Goal: Task Accomplishment & Management: Use online tool/utility

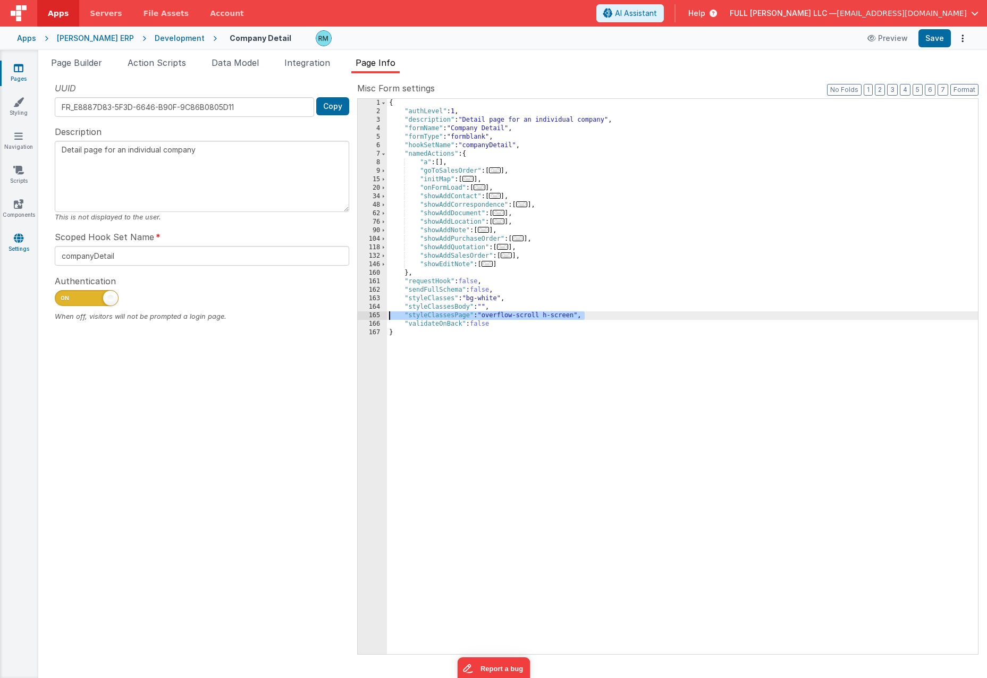
click at [18, 242] on icon at bounding box center [19, 238] width 10 height 11
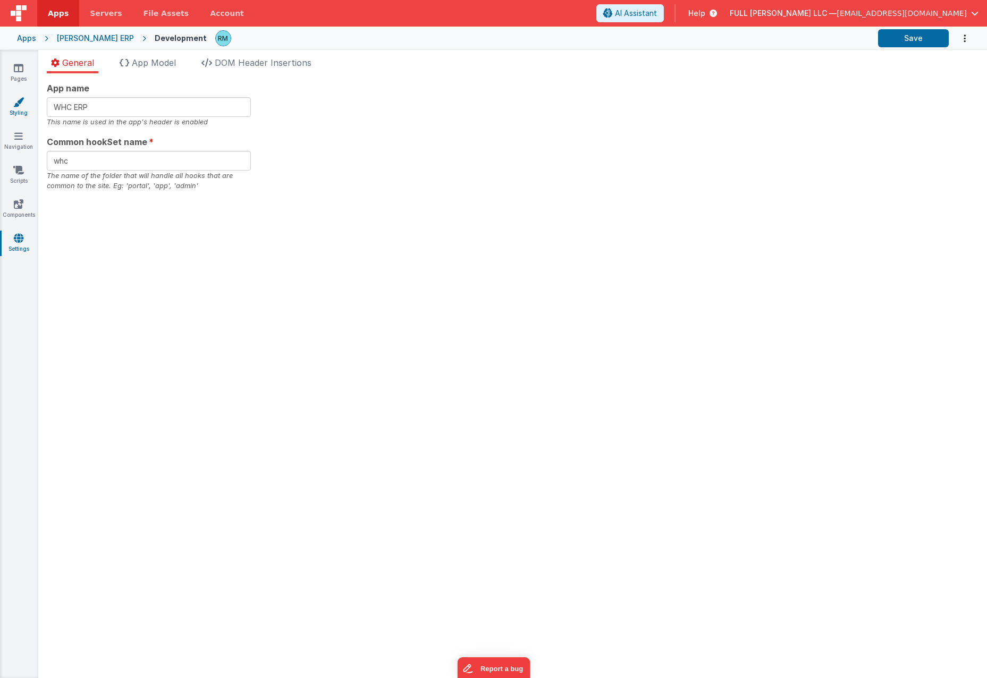
click at [11, 114] on link "Styling" at bounding box center [18, 107] width 38 height 21
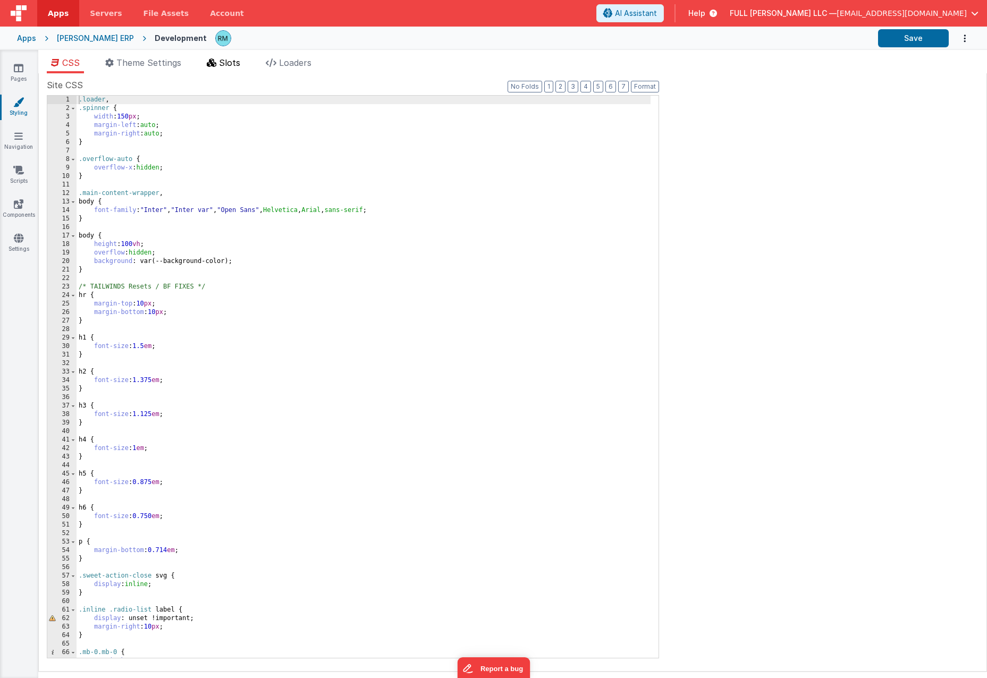
click at [238, 68] on li "Slots" at bounding box center [224, 64] width 42 height 17
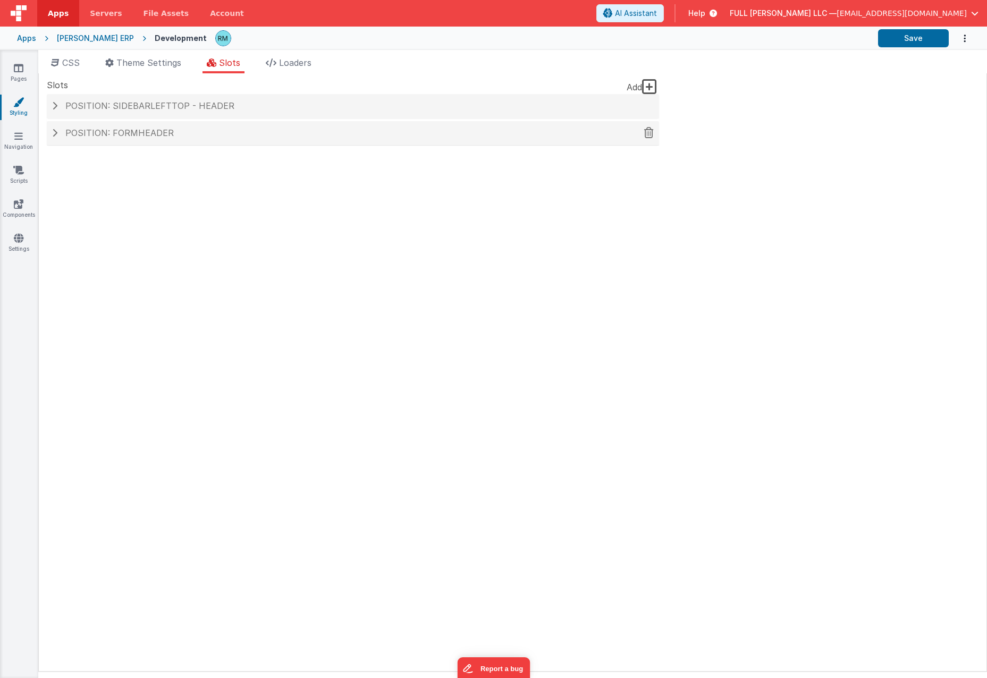
click at [164, 136] on span "Position: formHeader" at bounding box center [119, 133] width 108 height 11
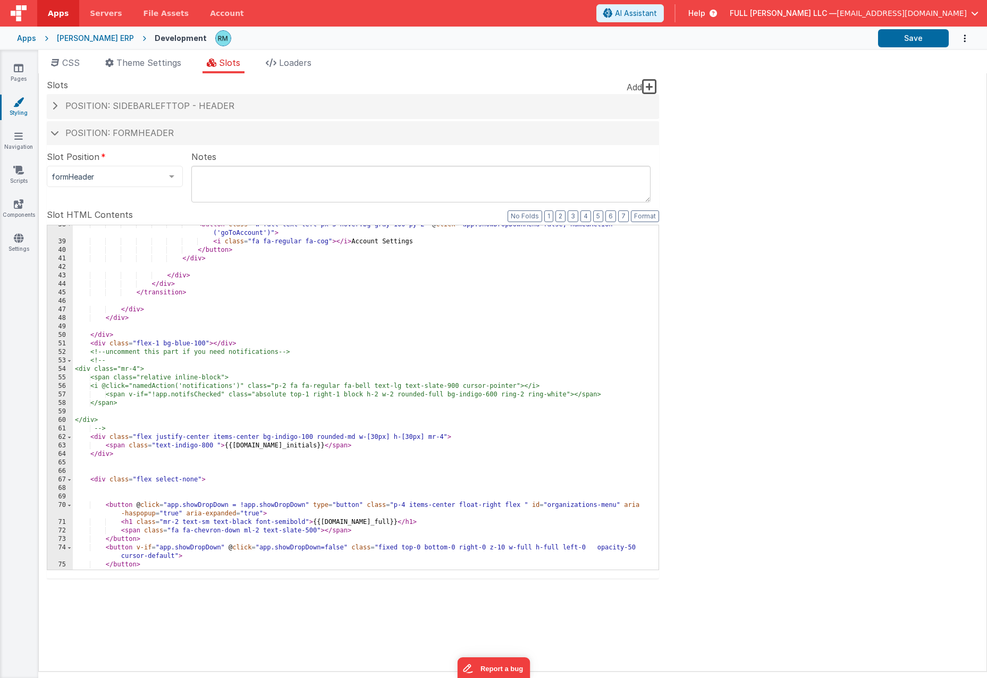
scroll to position [625, 0]
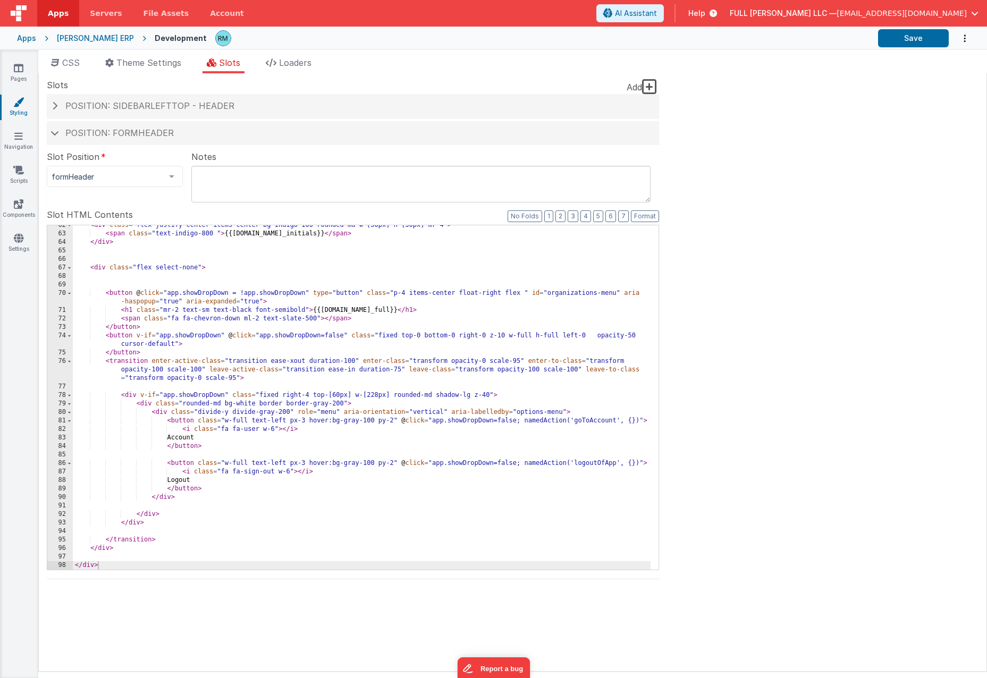
click at [322, 304] on div "< div class = "flex justify-center items-center bg-indigo-100 rounded-md w-[30p…" at bounding box center [362, 402] width 578 height 362
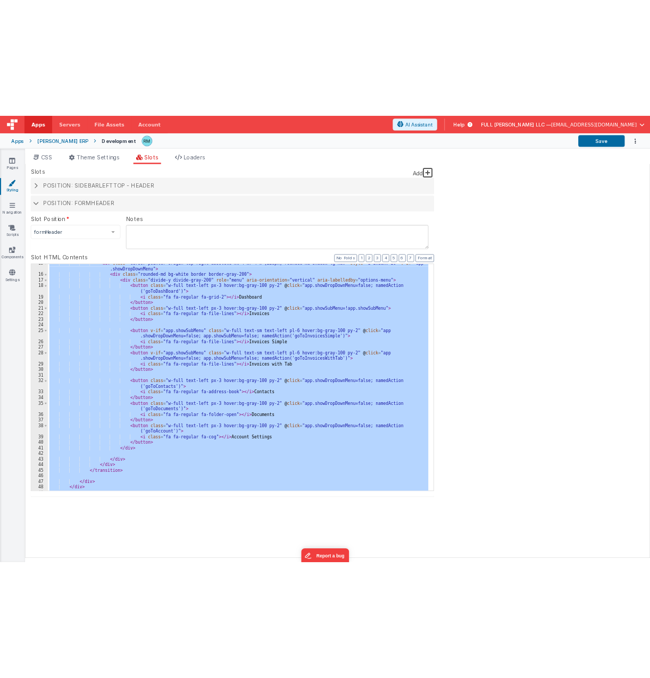
scroll to position [0, 0]
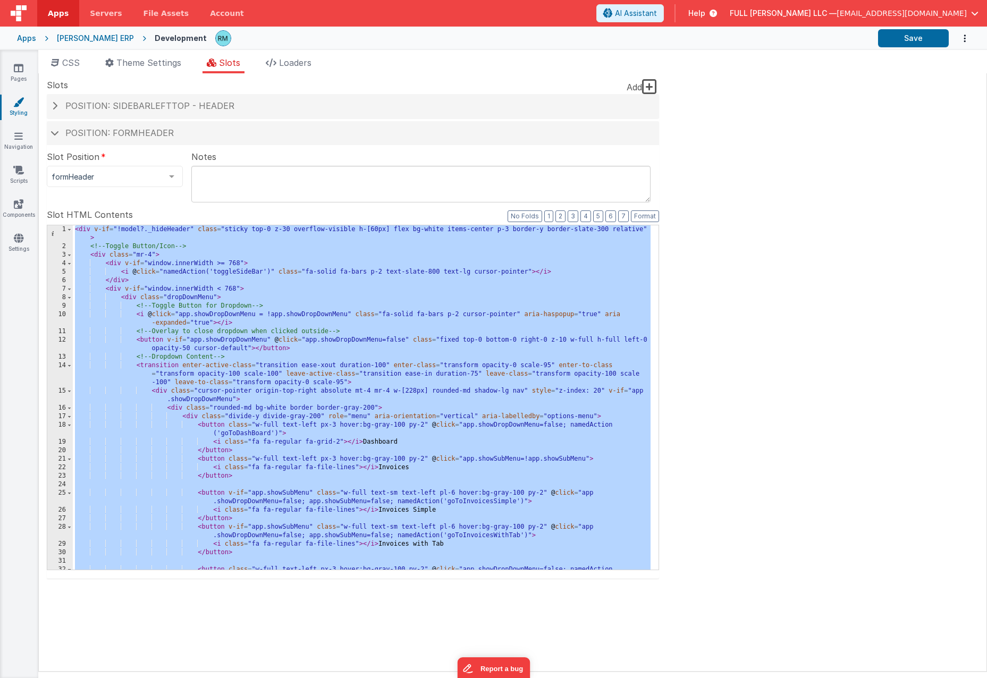
click at [842, 254] on div "Site CSS Format 7 6 5 4 3 2 1 No Folds 1 2 3 4 5 6 7 8 9 10 11 12 13 14 15 16 1…" at bounding box center [512, 372] width 949 height 599
click at [829, 267] on div "Site CSS Format 7 6 5 4 3 2 1 No Folds 1 2 3 4 5 6 7 8 9 10 11 12 13 14 15 16 1…" at bounding box center [512, 372] width 949 height 599
click at [580, 311] on div "< div v-if = "!model?._hideHeader" class = "sticky top-0 z-30 overflow-visible …" at bounding box center [362, 414] width 578 height 379
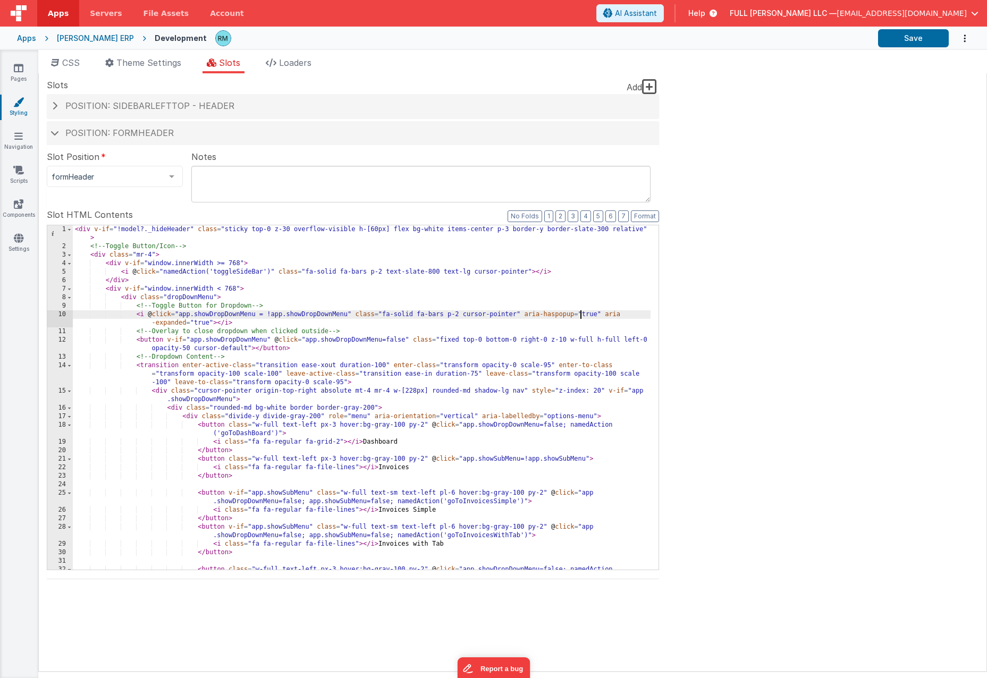
click at [715, 307] on div "Site CSS Format 7 6 5 4 3 2 1 No Folds 1 2 3 4 5 6 7 8 9 10 11 12 13 14 15 16 1…" at bounding box center [512, 372] width 949 height 599
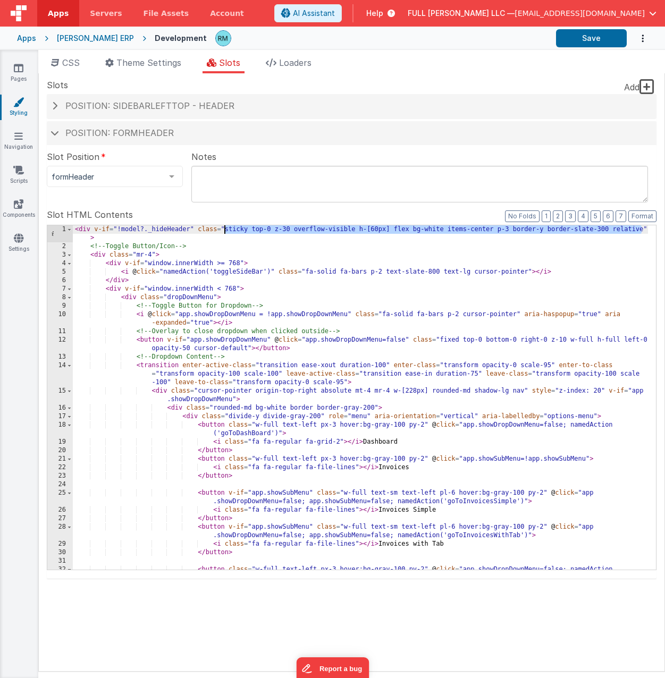
drag, startPoint x: 642, startPoint y: 232, endPoint x: 225, endPoint y: 228, distance: 416.9
click at [225, 228] on div "< div v-if = "!model?._hideHeader" class = "sticky top-0 z-30 overflow-visible …" at bounding box center [360, 414] width 575 height 379
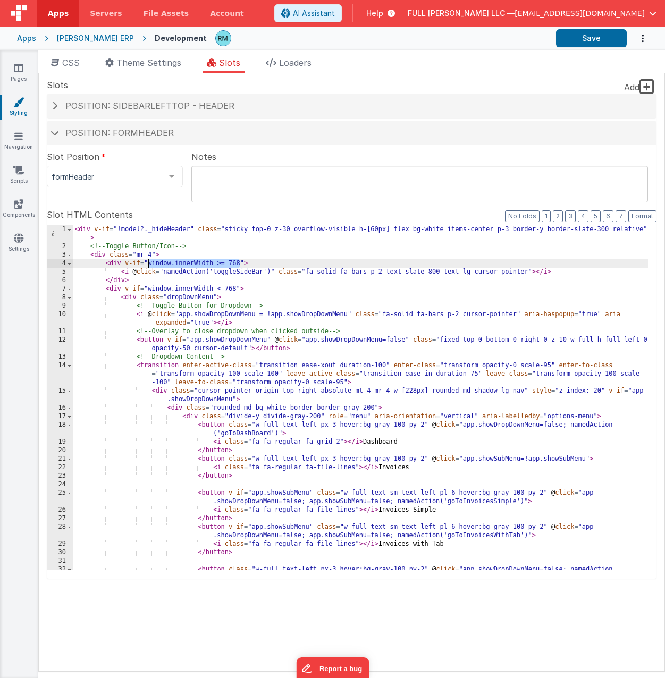
drag, startPoint x: 240, startPoint y: 265, endPoint x: 148, endPoint y: 261, distance: 92.1
click at [148, 261] on div "< div v-if = "!model?._hideHeader" class = "sticky top-0 z-30 overflow-visible …" at bounding box center [360, 414] width 575 height 379
click at [155, 264] on div "< div v-if = "!model?._hideHeader" class = "sticky top-0 z-30 overflow-visible …" at bounding box center [360, 414] width 575 height 379
drag, startPoint x: 126, startPoint y: 263, endPoint x: 250, endPoint y: 266, distance: 124.5
click at [250, 266] on div "< div v-if = "!model?._hideHeader" class = "sticky top-0 z-30 overflow-visible …" at bounding box center [360, 414] width 575 height 379
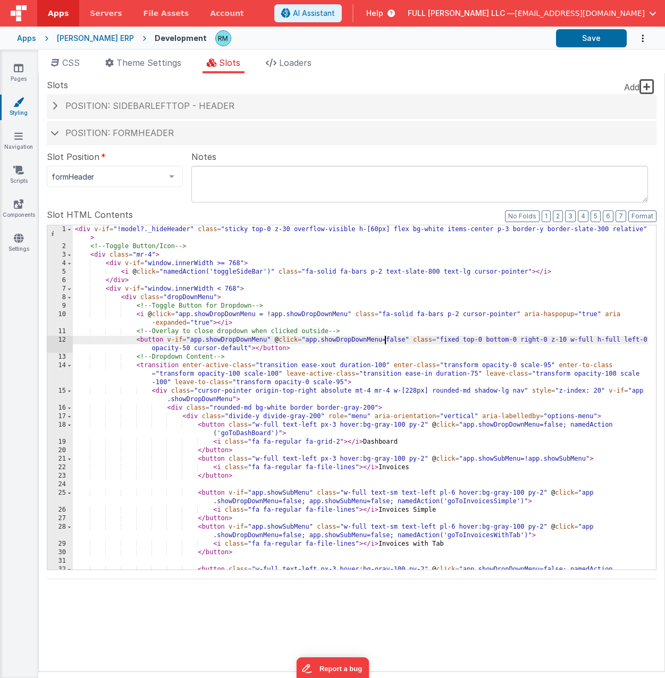
click at [386, 345] on div "< div v-if = "!model?._hideHeader" class = "sticky top-0 z-30 overflow-visible …" at bounding box center [360, 414] width 575 height 379
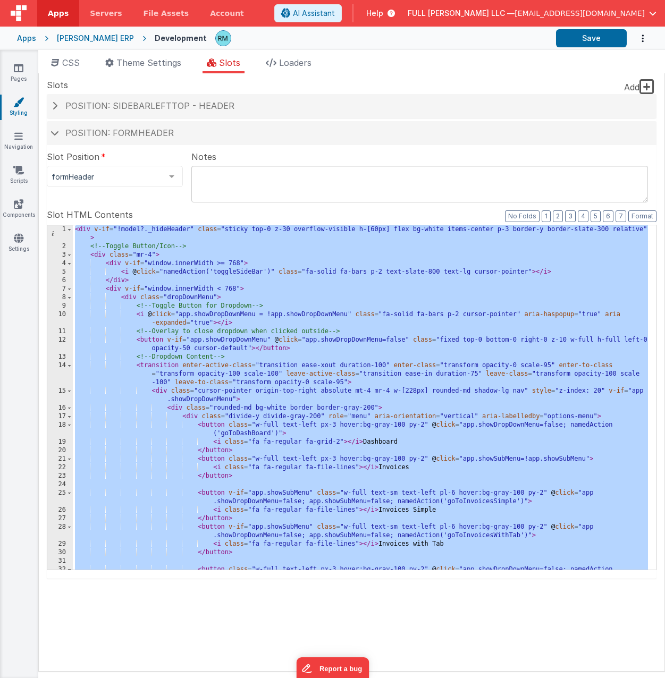
click at [650, 16] on span "button" at bounding box center [652, 13] width 7 height 7
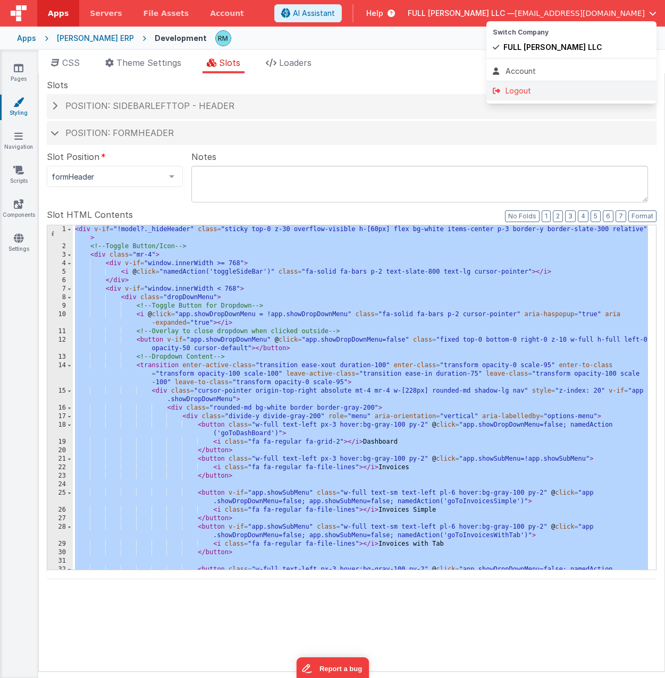
click at [596, 87] on div "Logout" at bounding box center [571, 91] width 157 height 11
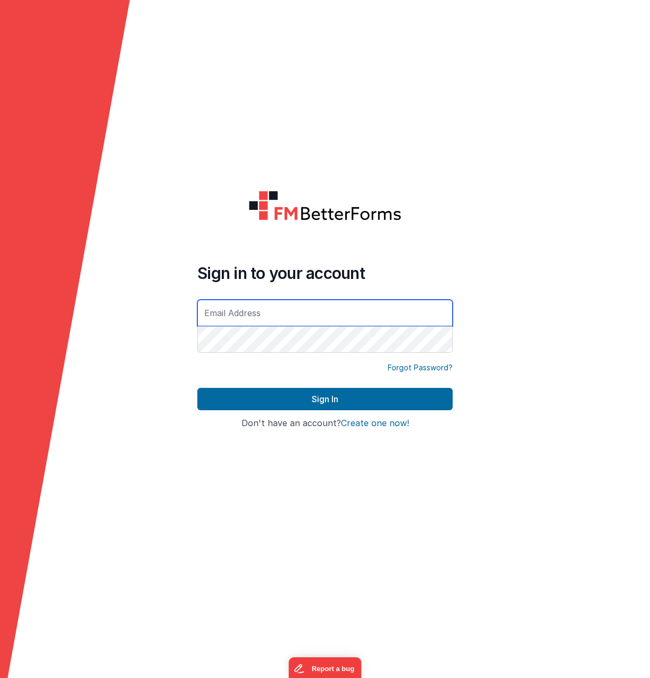
type input "[EMAIL_ADDRESS][DOMAIN_NAME]"
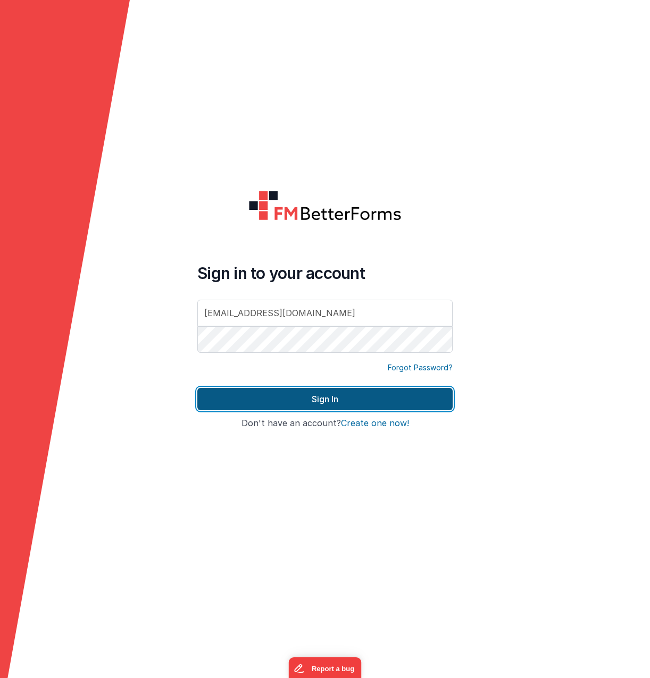
click at [401, 391] on button "Sign In" at bounding box center [324, 399] width 255 height 22
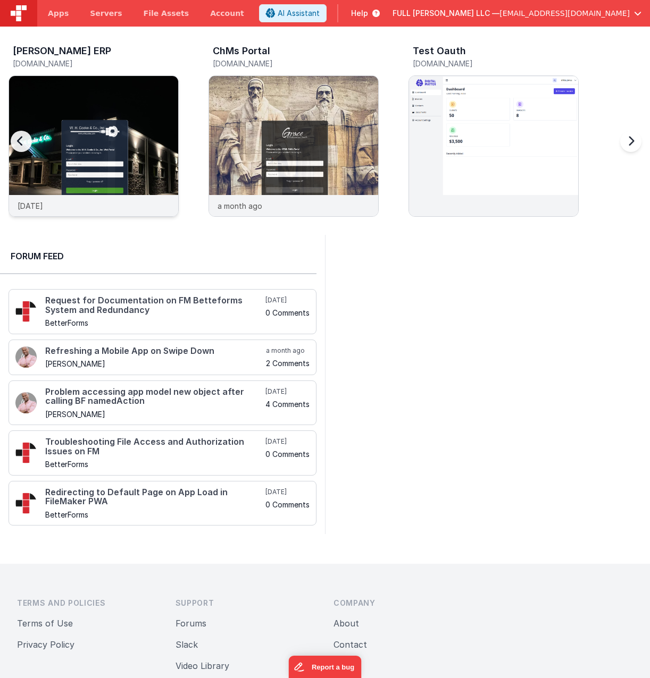
click at [162, 114] on img at bounding box center [93, 160] width 169 height 169
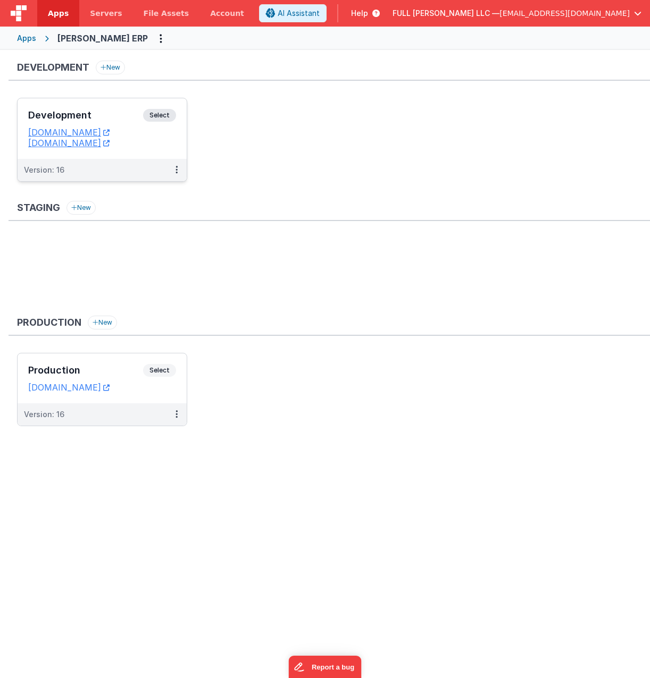
click at [119, 118] on h3 "Development" at bounding box center [85, 115] width 115 height 11
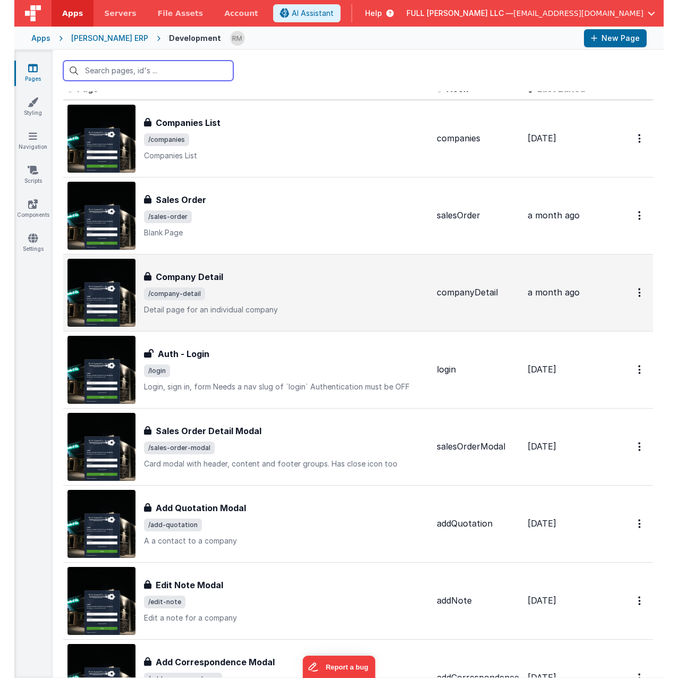
scroll to position [29, 0]
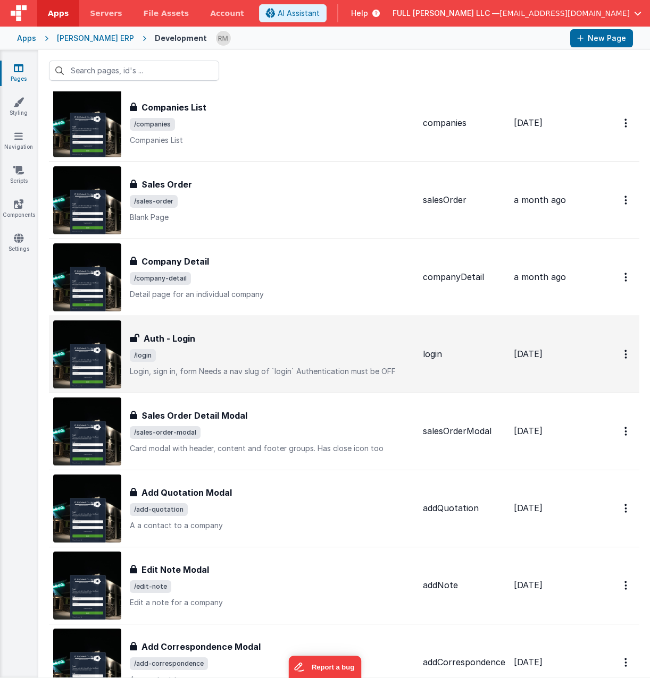
click at [232, 343] on div "Auth - Login" at bounding box center [272, 338] width 284 height 13
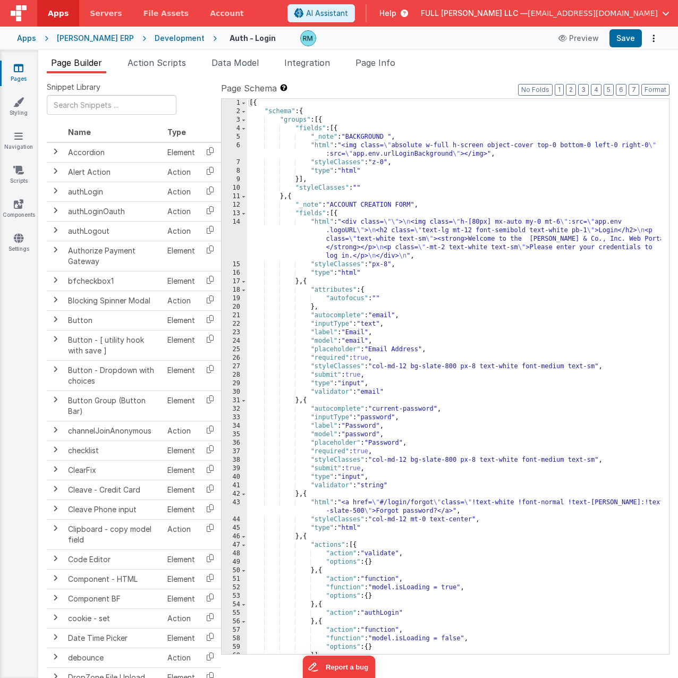
click at [318, 223] on div "[{ "schema" : { "groups" : [{ "fields" : [{ "_note" : "BACKGROUND " , "html" : …" at bounding box center [454, 385] width 414 height 573
click at [240, 223] on div "14" at bounding box center [235, 239] width 26 height 43
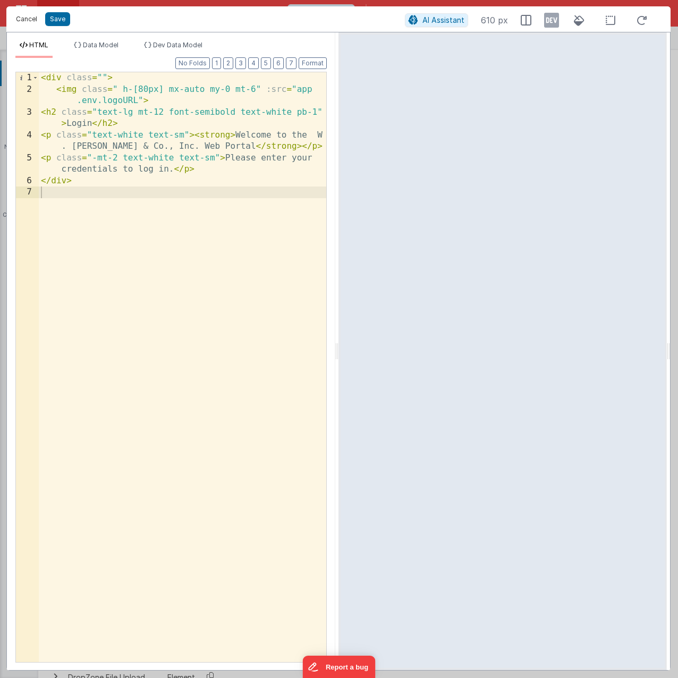
click at [21, 21] on button "Cancel" at bounding box center [27, 19] width 32 height 15
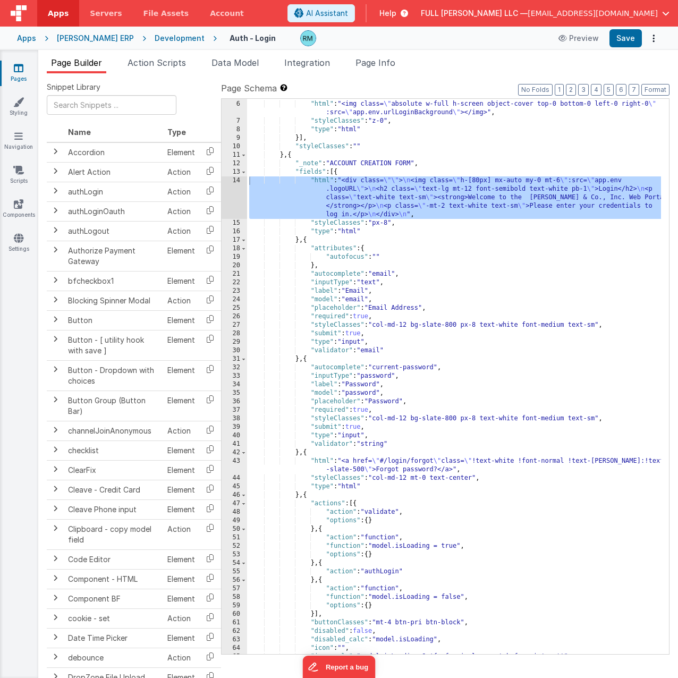
scroll to position [42, 0]
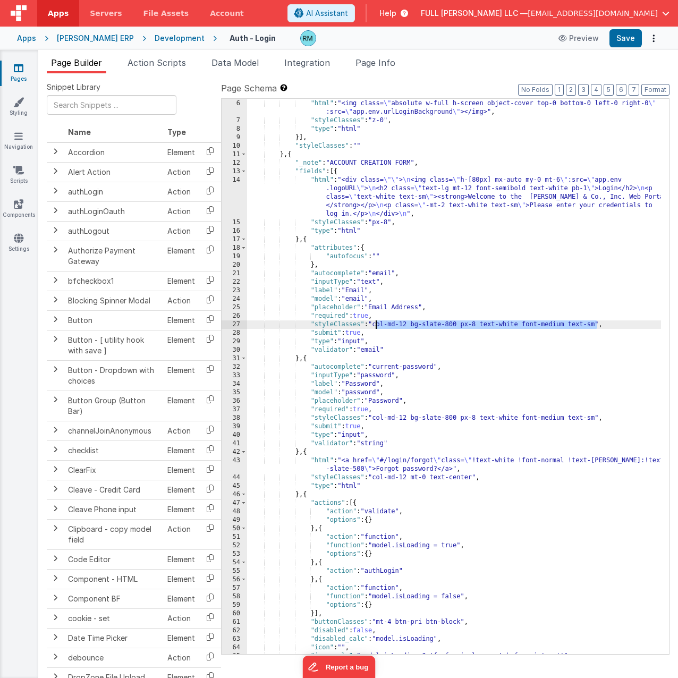
drag, startPoint x: 598, startPoint y: 325, endPoint x: 375, endPoint y: 323, distance: 222.2
click at [375, 323] on div ""_note" : "BACKGROUND " , "html" : "<img class= \" absolute w-full h-screen obj…" at bounding box center [454, 377] width 414 height 573
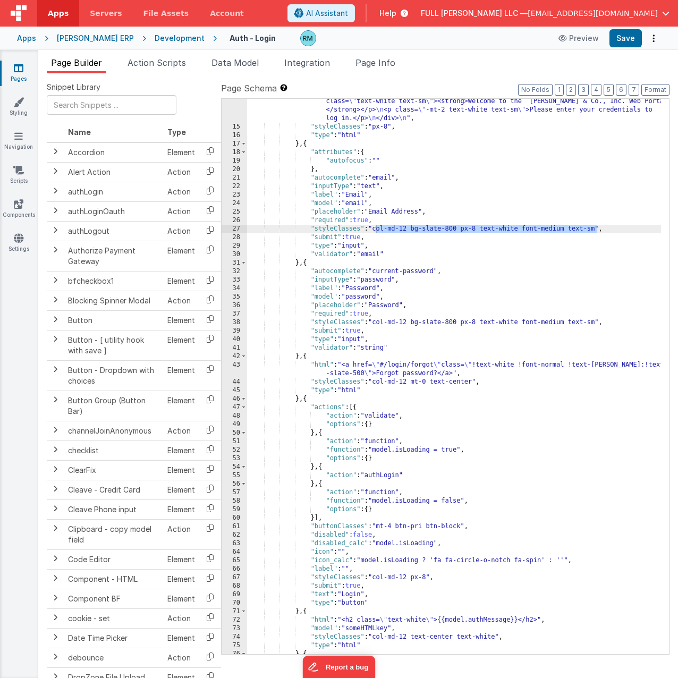
scroll to position [138, 0]
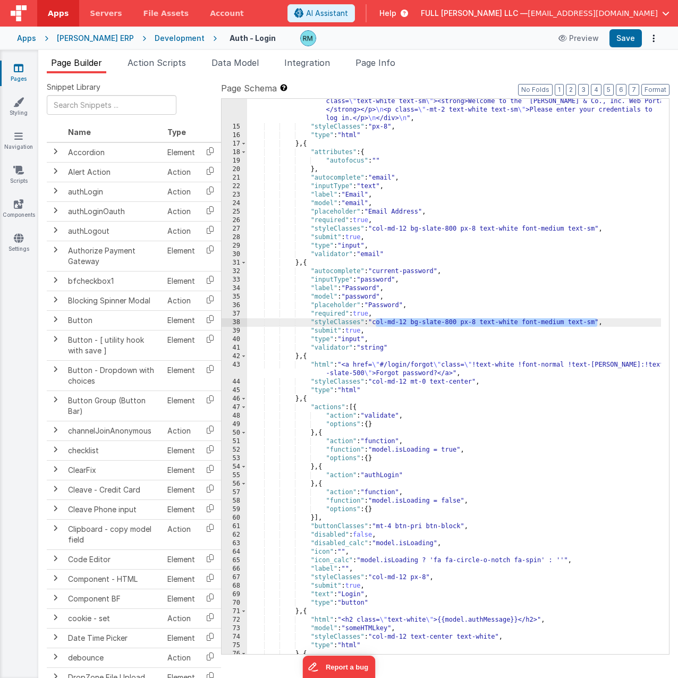
drag, startPoint x: 599, startPoint y: 321, endPoint x: 374, endPoint y: 323, distance: 224.9
click at [374, 323] on div ""html" : "<div class= \"\" > \n <img class= \" h-[80px] mx-auto my-0 mt-6 \" :s…" at bounding box center [454, 392] width 414 height 624
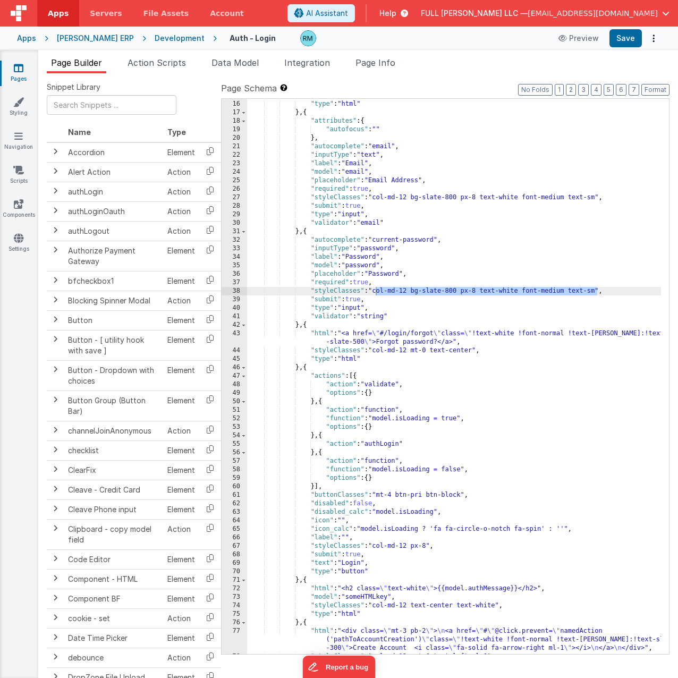
scroll to position [190, 0]
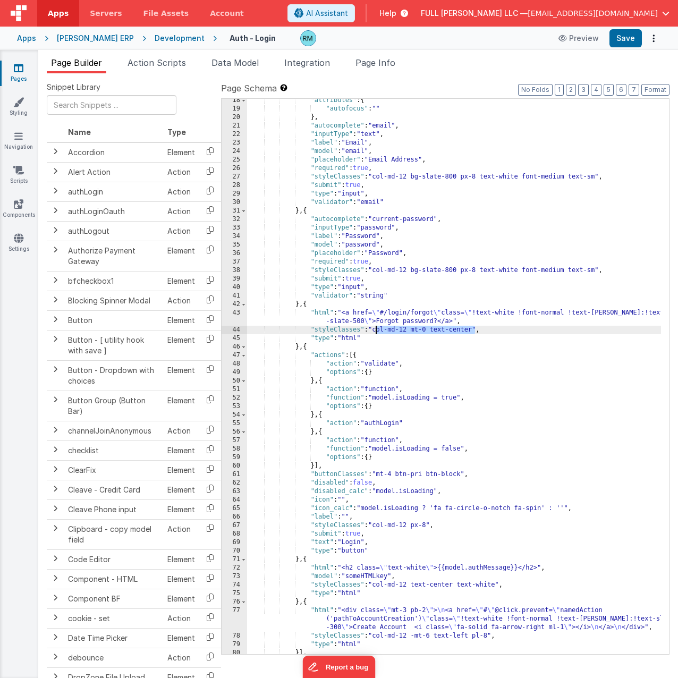
drag, startPoint x: 475, startPoint y: 331, endPoint x: 375, endPoint y: 330, distance: 100.0
click at [375, 330] on div ""attributes" : { "autofocus" : "" } , "autocomplete" : "email" , "inputType" : …" at bounding box center [454, 386] width 414 height 581
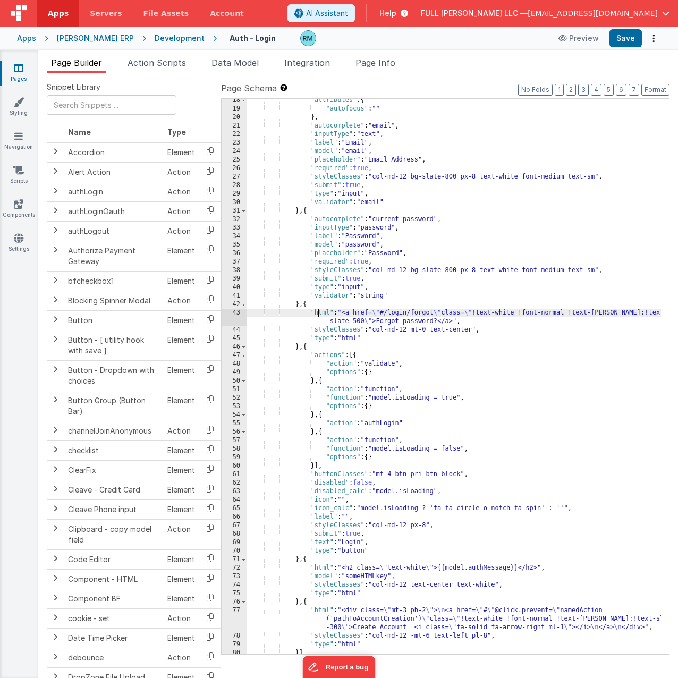
click at [318, 313] on div ""attributes" : { "autofocus" : "" } , "autocomplete" : "email" , "inputType" : …" at bounding box center [454, 386] width 414 height 581
click at [237, 312] on div "43" at bounding box center [235, 317] width 26 height 17
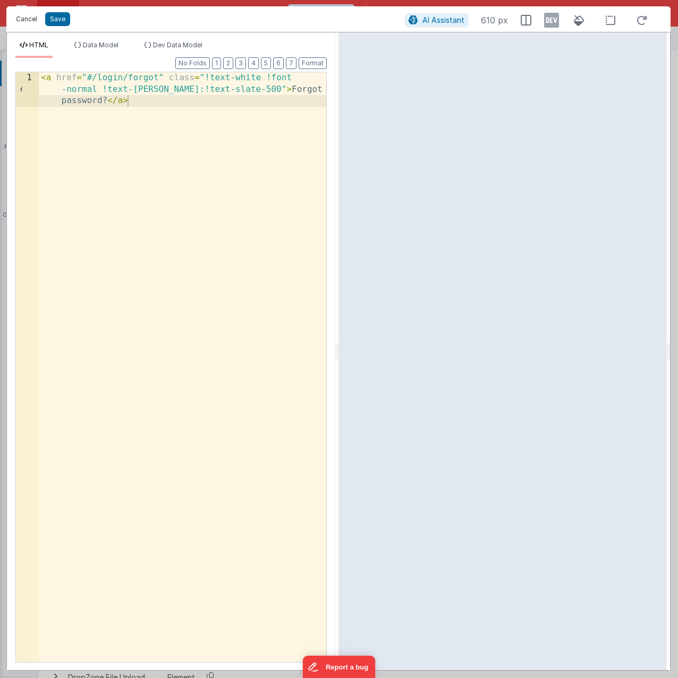
click at [32, 21] on button "Cancel" at bounding box center [27, 19] width 32 height 15
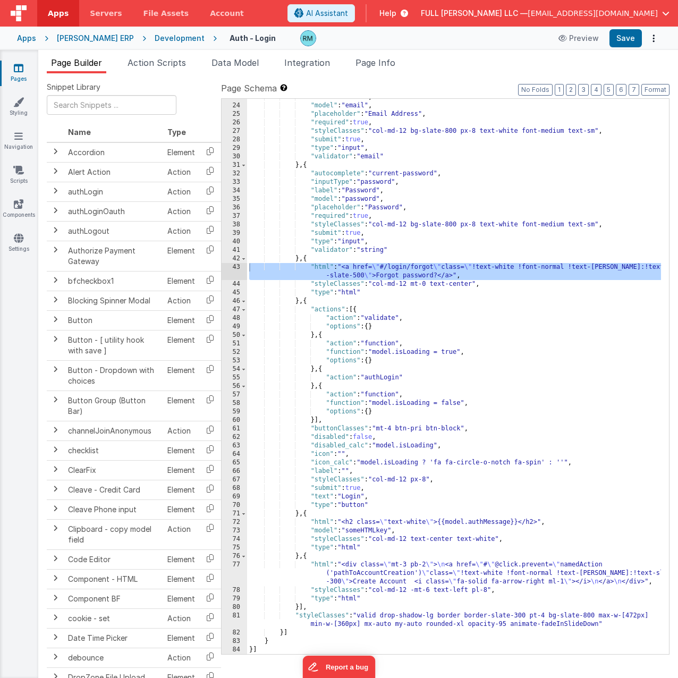
scroll to position [236, 0]
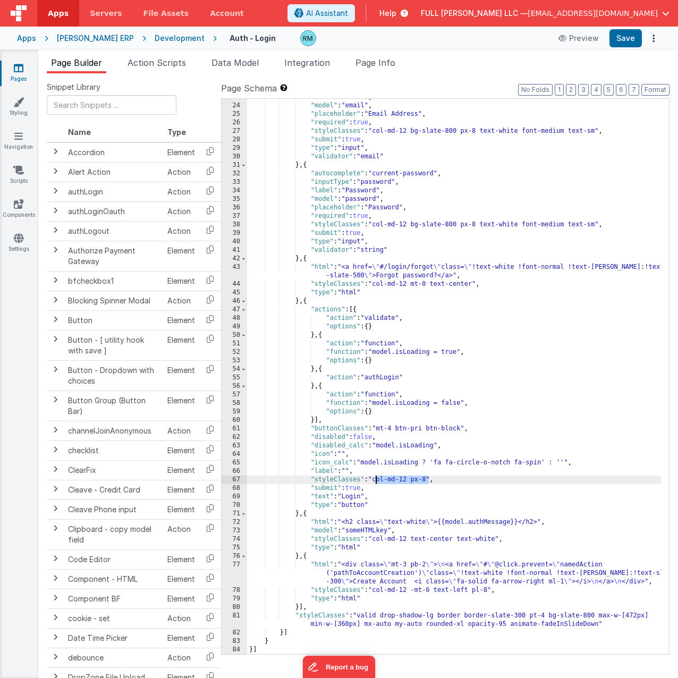
drag, startPoint x: 430, startPoint y: 482, endPoint x: 375, endPoint y: 480, distance: 54.3
click at [375, 480] on div ""label" : "Email" , "model" : "email" , "placeholder" : "Email Address" , "requ…" at bounding box center [454, 379] width 414 height 573
click at [318, 523] on div ""label" : "Email" , "model" : "email" , "placeholder" : "Email Address" , "requ…" at bounding box center [454, 379] width 414 height 573
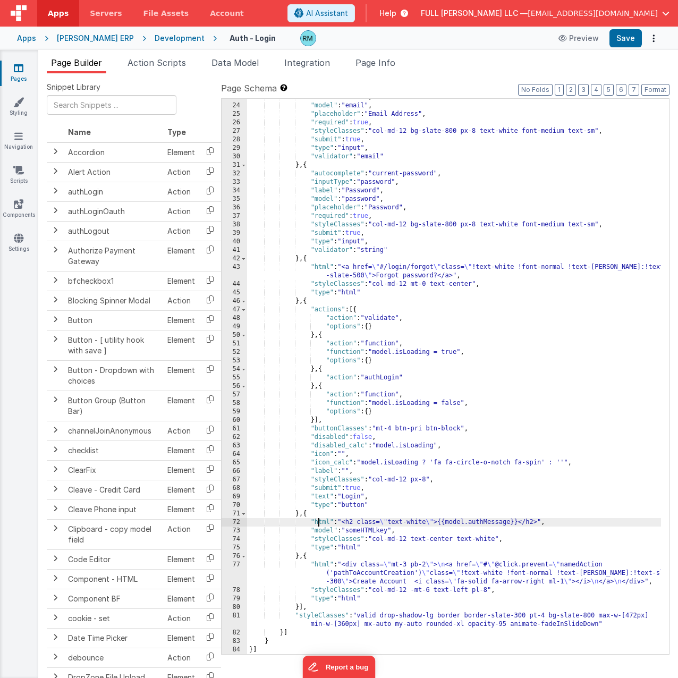
click at [240, 521] on div "72" at bounding box center [235, 522] width 26 height 9
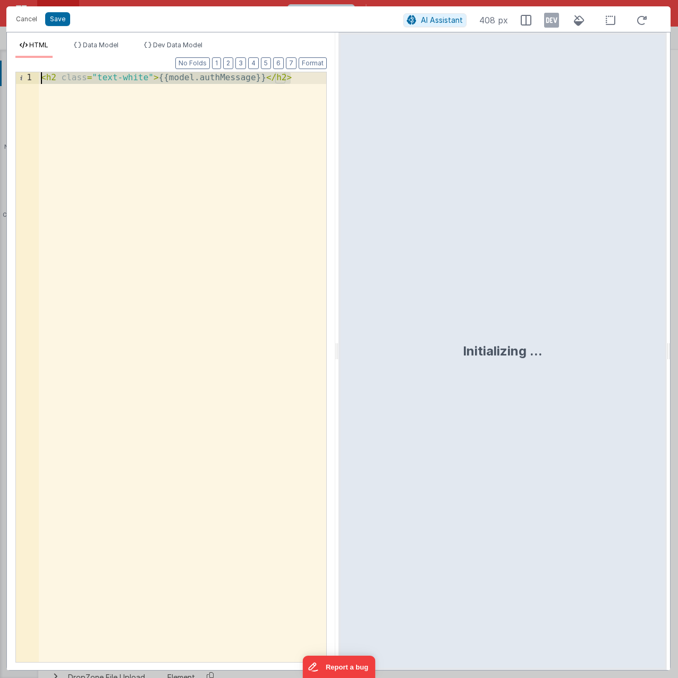
drag, startPoint x: 293, startPoint y: 78, endPoint x: 31, endPoint y: 79, distance: 262.1
click at [31, 79] on div "1 < h2 class = "text-white" > {{model.authMessage}} </ h2 > XXXXXXXXXXXXXXXXXXX…" at bounding box center [171, 367] width 312 height 591
click at [30, 19] on button "Cancel" at bounding box center [27, 19] width 32 height 15
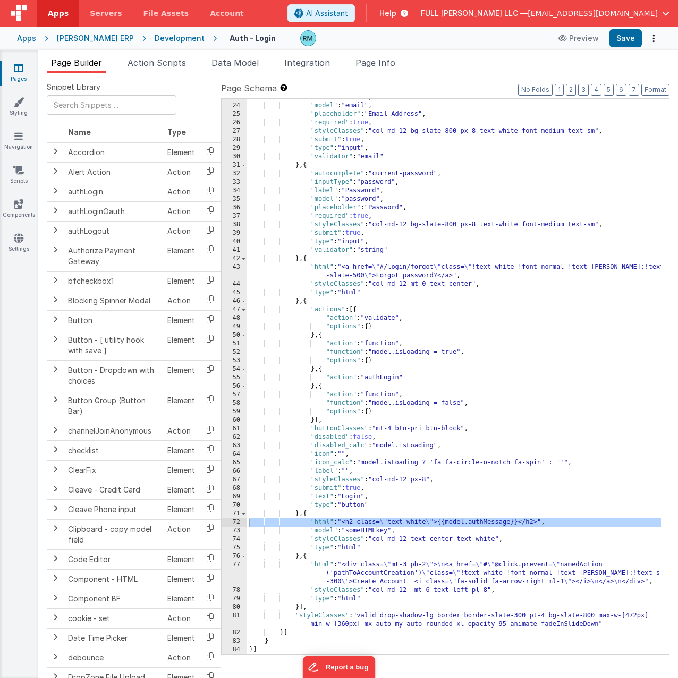
click at [469, 548] on div ""label" : "Email" , "model" : "email" , "placeholder" : "Email Address" , "requ…" at bounding box center [454, 379] width 414 height 573
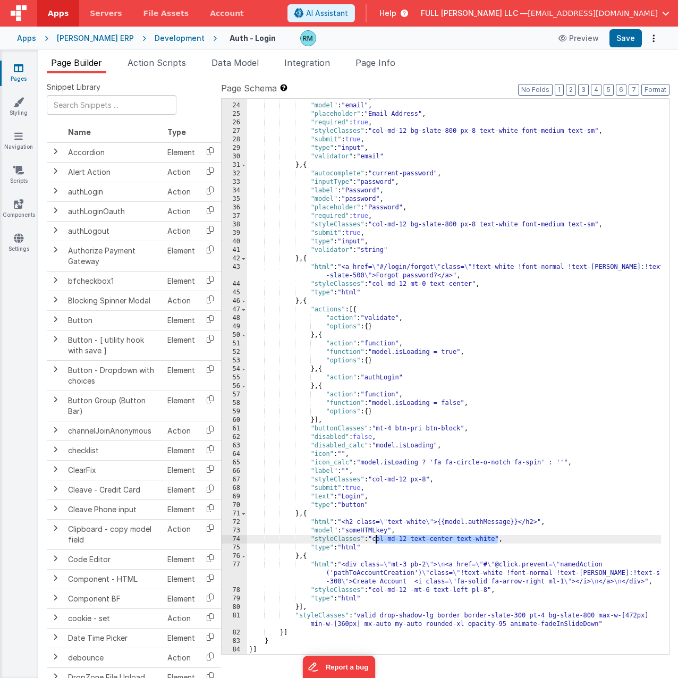
drag, startPoint x: 498, startPoint y: 541, endPoint x: 376, endPoint y: 540, distance: 122.3
click at [376, 540] on div ""label" : "Email" , "model" : "email" , "placeholder" : "Email Address" , "requ…" at bounding box center [454, 379] width 414 height 573
click at [320, 566] on div ""label" : "Email" , "model" : "email" , "placeholder" : "Email Address" , "requ…" at bounding box center [454, 379] width 414 height 573
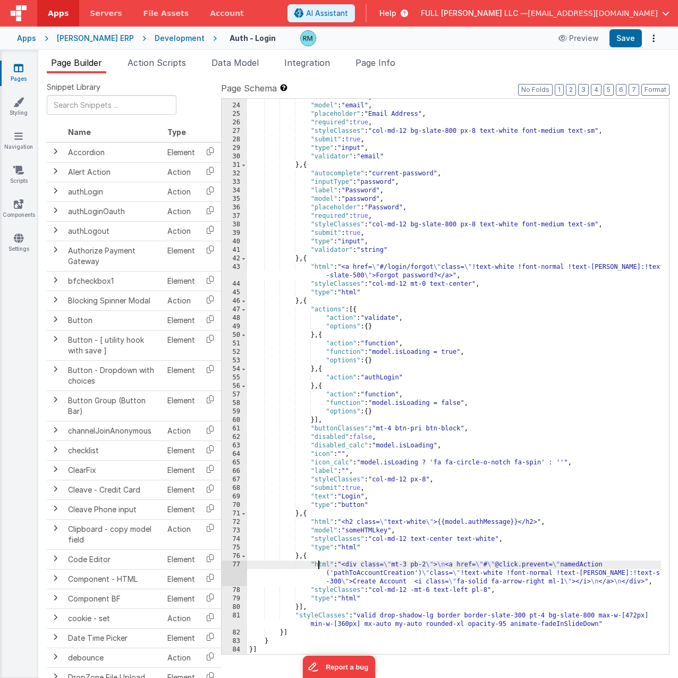
click at [236, 562] on div "77" at bounding box center [235, 574] width 26 height 26
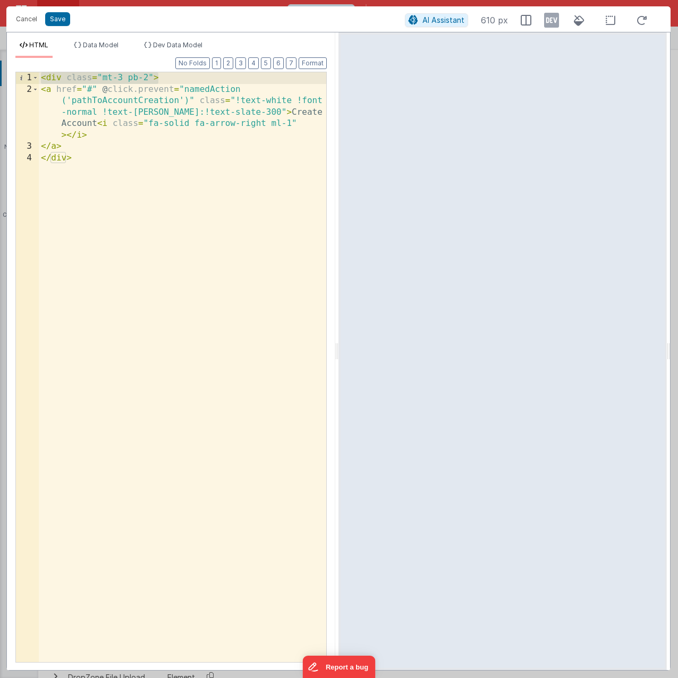
drag, startPoint x: 166, startPoint y: 79, endPoint x: 22, endPoint y: 70, distance: 143.8
click at [22, 70] on div "Format 7 6 5 4 3 2 1 No Folds 1 2 3 4 < div class = "mt-3 pb-2" > < a href = "#…" at bounding box center [171, 360] width 312 height 604
click at [19, 22] on button "Cancel" at bounding box center [27, 19] width 32 height 15
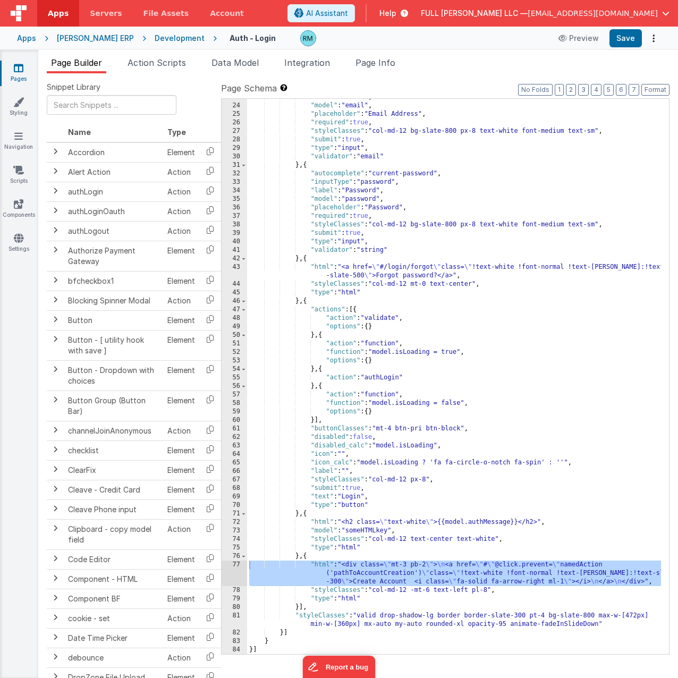
click at [493, 592] on div ""label" : "Email" , "model" : "email" , "placeholder" : "Email Address" , "requ…" at bounding box center [454, 379] width 414 height 573
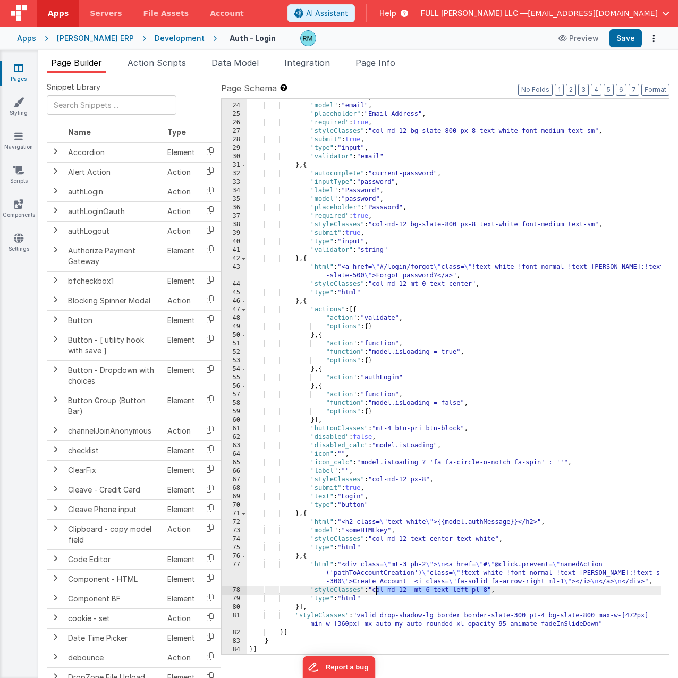
drag, startPoint x: 491, startPoint y: 591, endPoint x: 377, endPoint y: 589, distance: 114.3
click at [377, 589] on div ""label" : "Email" , "model" : "email" , "placeholder" : "Email Address" , "requ…" at bounding box center [454, 379] width 414 height 573
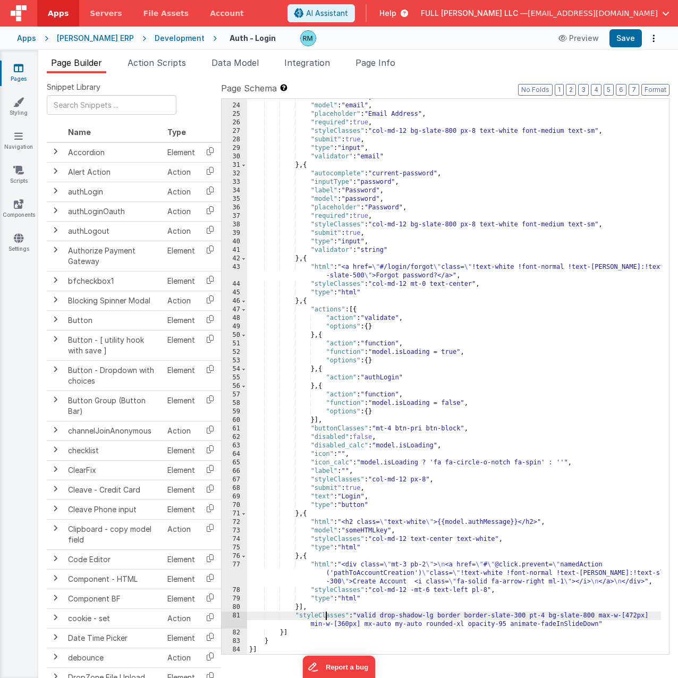
click at [326, 617] on div ""label" : "Email" , "model" : "email" , "placeholder" : "Email Address" , "requ…" at bounding box center [454, 379] width 414 height 573
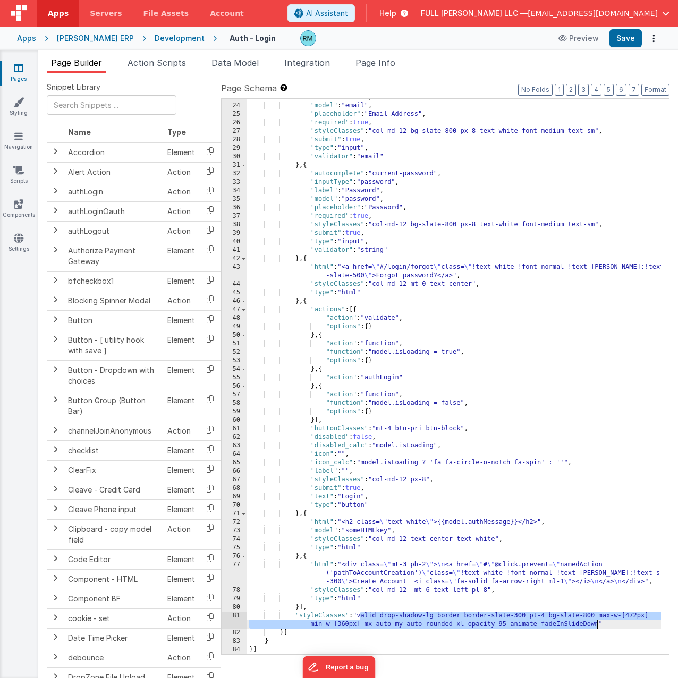
drag, startPoint x: 359, startPoint y: 616, endPoint x: 599, endPoint y: 626, distance: 239.5
click at [599, 626] on div ""label" : "Email" , "model" : "email" , "placeholder" : "Email Address" , "requ…" at bounding box center [454, 379] width 414 height 573
